Goal: Task Accomplishment & Management: Manage account settings

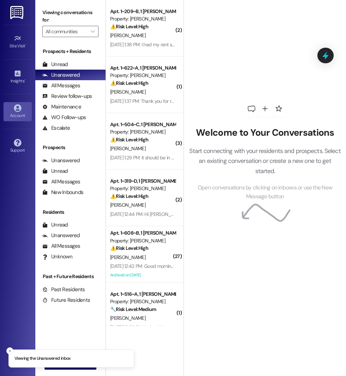
click at [22, 105] on link "Account" at bounding box center [18, 111] width 28 height 19
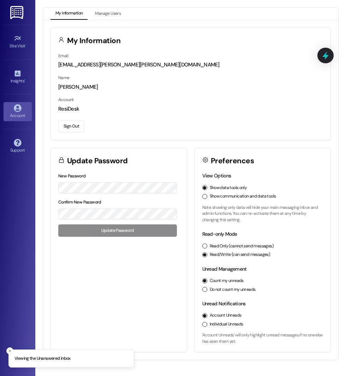
click at [76, 124] on button "Sign Out" at bounding box center [71, 126] width 26 height 12
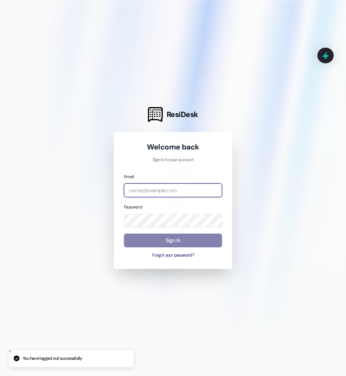
click at [143, 194] on input "email" at bounding box center [173, 190] width 98 height 14
type input "a"
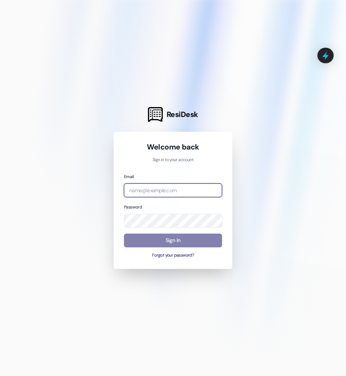
type input "[EMAIL_ADDRESS][DOMAIN_NAME]"
